Goal: Check status: Check status

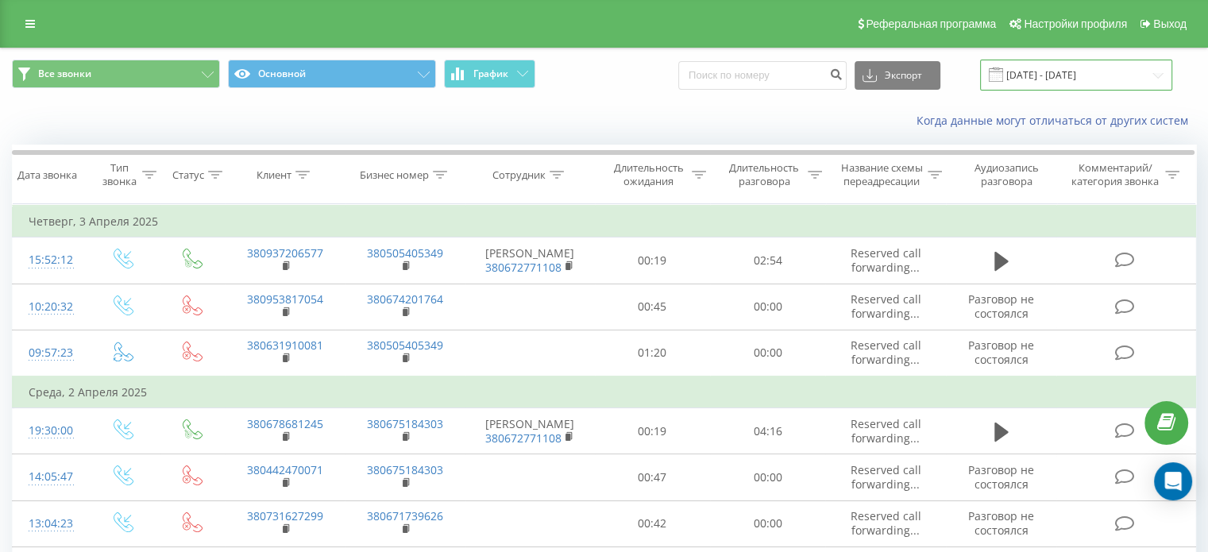
click at [1068, 72] on input "[DATE] - [DATE]" at bounding box center [1076, 75] width 192 height 31
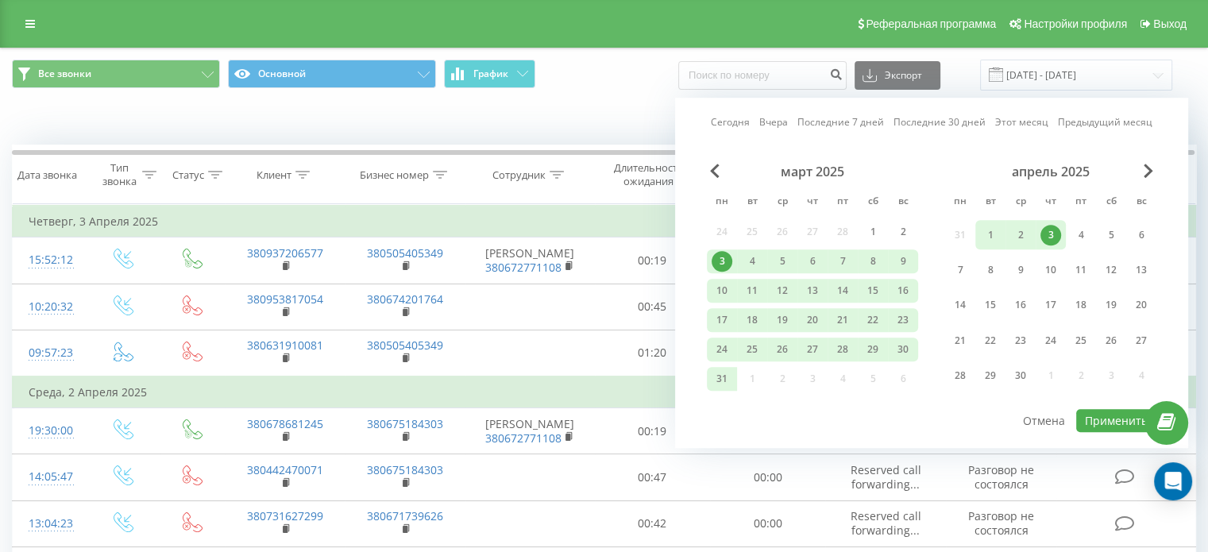
click at [842, 118] on link "Последние 7 дней" at bounding box center [840, 122] width 87 height 15
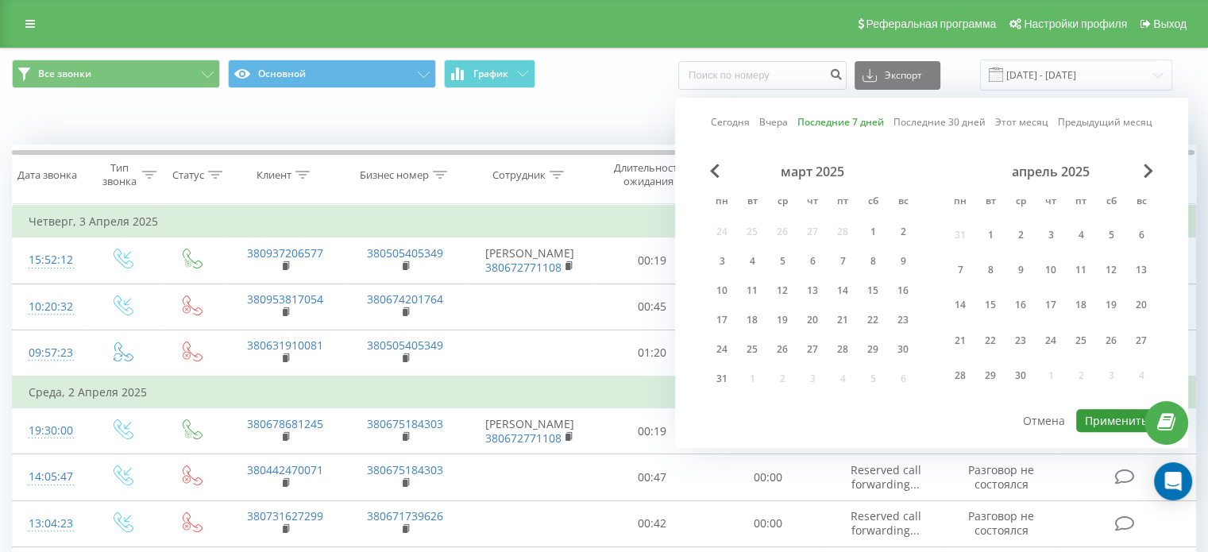
click at [1102, 415] on button "Применить" at bounding box center [1116, 420] width 80 height 23
type input "[DATE] - [DATE]"
